Goal: Task Accomplishment & Management: Manage account settings

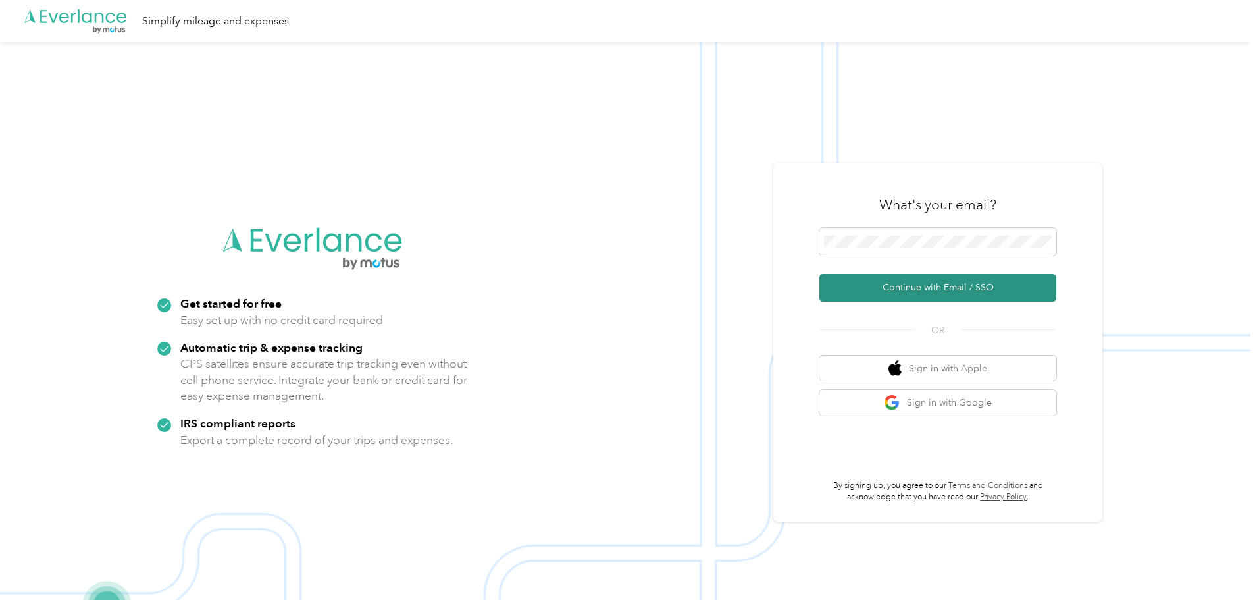
click at [913, 282] on button "Continue with Email / SSO" at bounding box center [938, 288] width 237 height 28
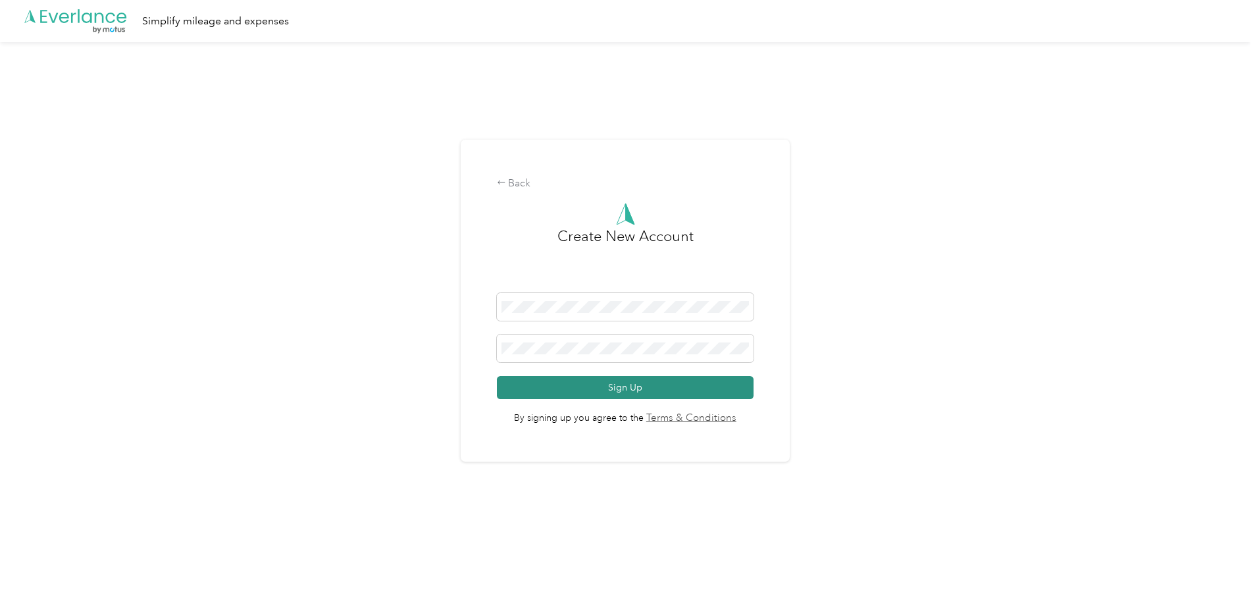
click at [612, 394] on button "Sign Up" at bounding box center [625, 387] width 257 height 23
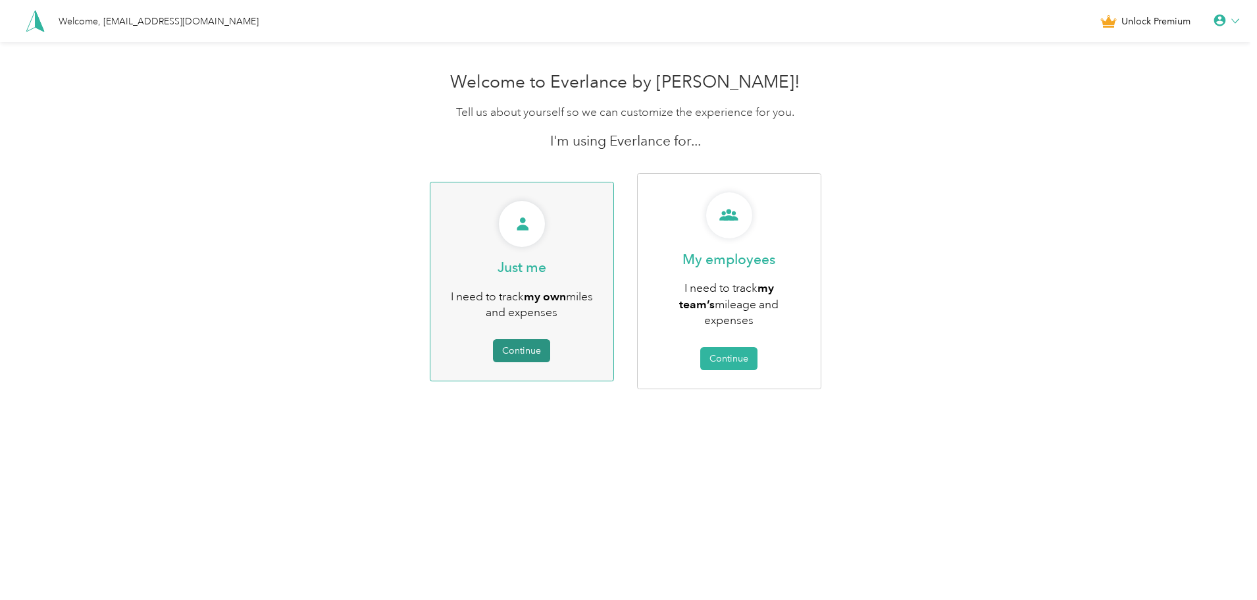
click at [517, 340] on button "Continue" at bounding box center [521, 350] width 57 height 23
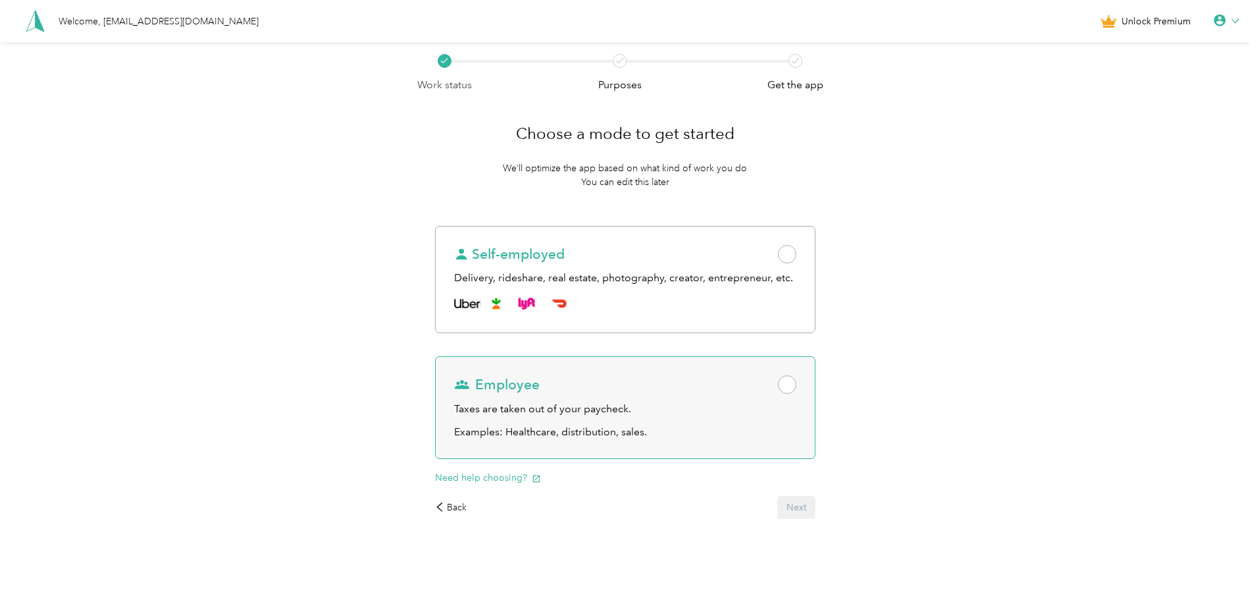
click at [792, 382] on span at bounding box center [787, 384] width 18 height 18
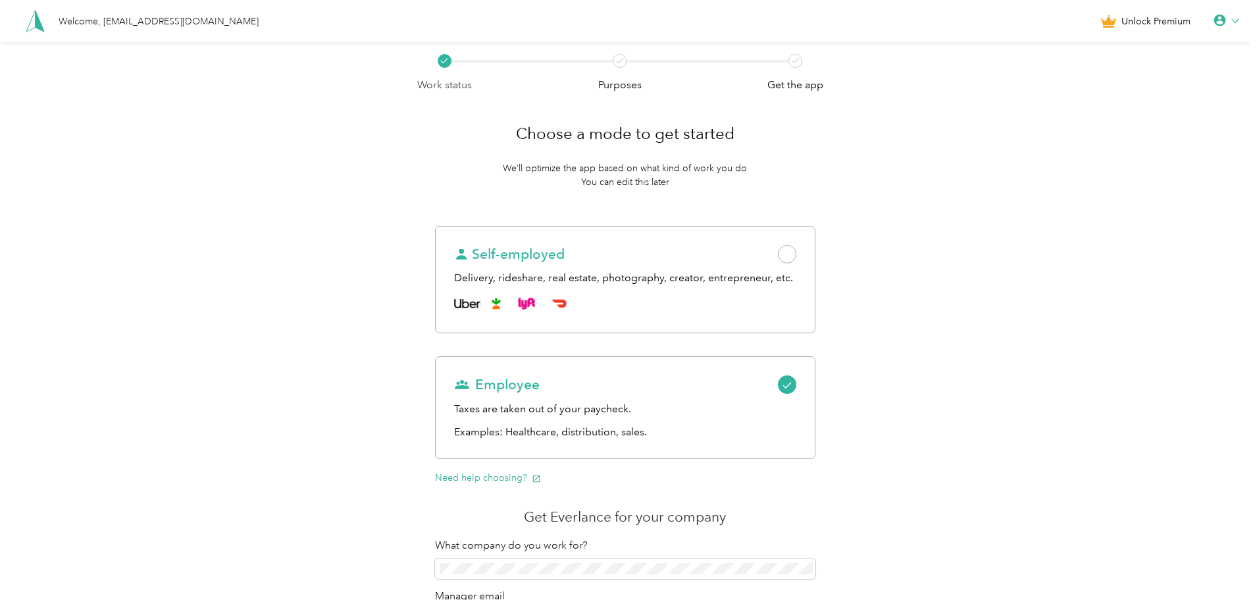
click at [193, 20] on div "Welcome, chimwemwe.manganda@chpw.org" at bounding box center [159, 21] width 200 height 14
click at [1224, 18] on icon at bounding box center [1220, 20] width 12 height 12
click at [1128, 104] on div "Logout" at bounding box center [1182, 102] width 147 height 28
